Goal: Complete application form

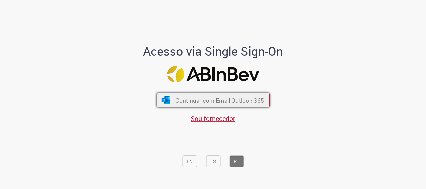
click at [185, 99] on span "Continuar com Email Outlook 365" at bounding box center [219, 100] width 88 height 8
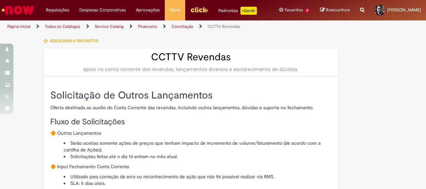
type input "**********"
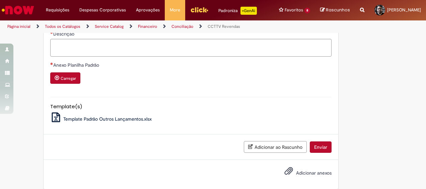
scroll to position [378, 0]
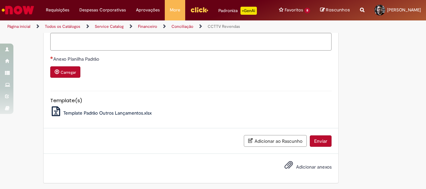
click at [115, 110] on span "Template Padrão Outros Lançamentos.xlsx" at bounding box center [107, 113] width 88 height 6
